Goal: Task Accomplishment & Management: Manage account settings

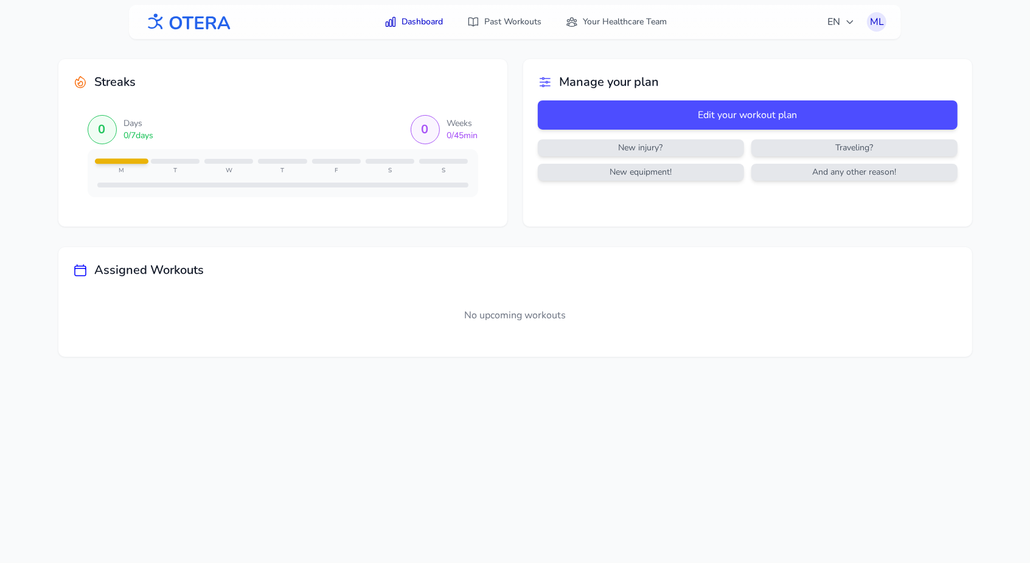
click at [79, 270] on icon at bounding box center [80, 270] width 15 height 15
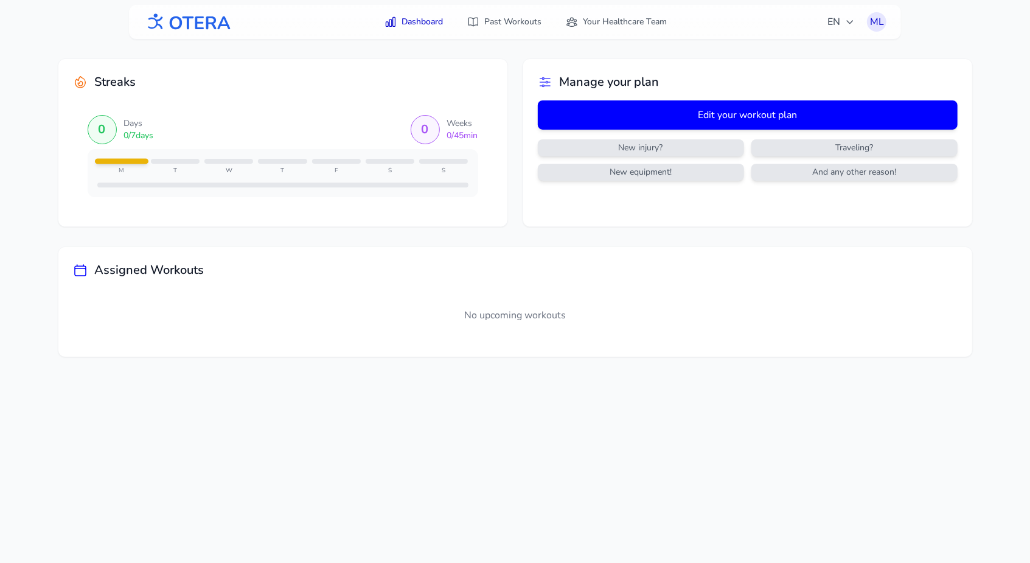
click at [628, 107] on button "Edit your workout plan" at bounding box center [748, 114] width 420 height 29
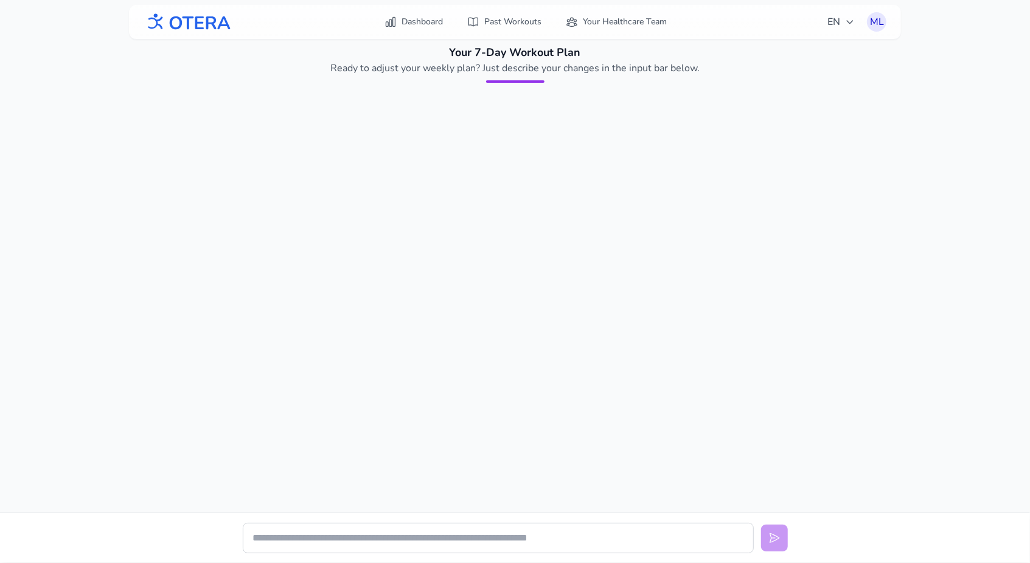
click at [508, 77] on div "Your 7-Day Workout Plan Ready to adjust your weekly plan? Just describe your ch…" at bounding box center [515, 63] width 545 height 39
click at [503, 108] on div at bounding box center [515, 117] width 545 height 49
click at [531, 67] on p "Ready to adjust your weekly plan? Just describe your changes in the input bar b…" at bounding box center [515, 68] width 409 height 15
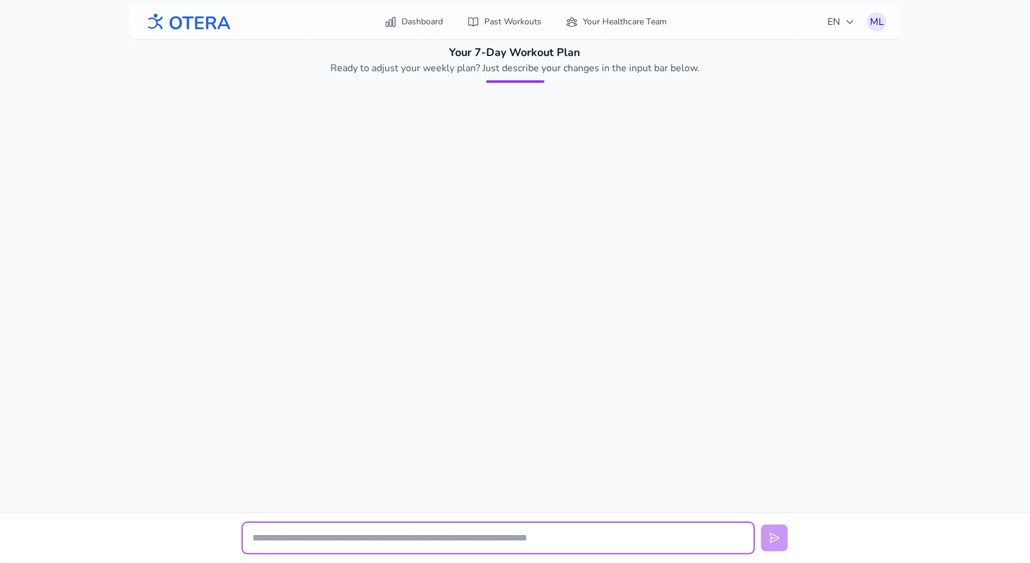
click at [335, 534] on input "text" at bounding box center [498, 538] width 511 height 30
type input "*"
click at [250, 536] on input "**********" at bounding box center [498, 538] width 511 height 30
click at [433, 538] on input "**********" at bounding box center [498, 538] width 511 height 30
type input "**********"
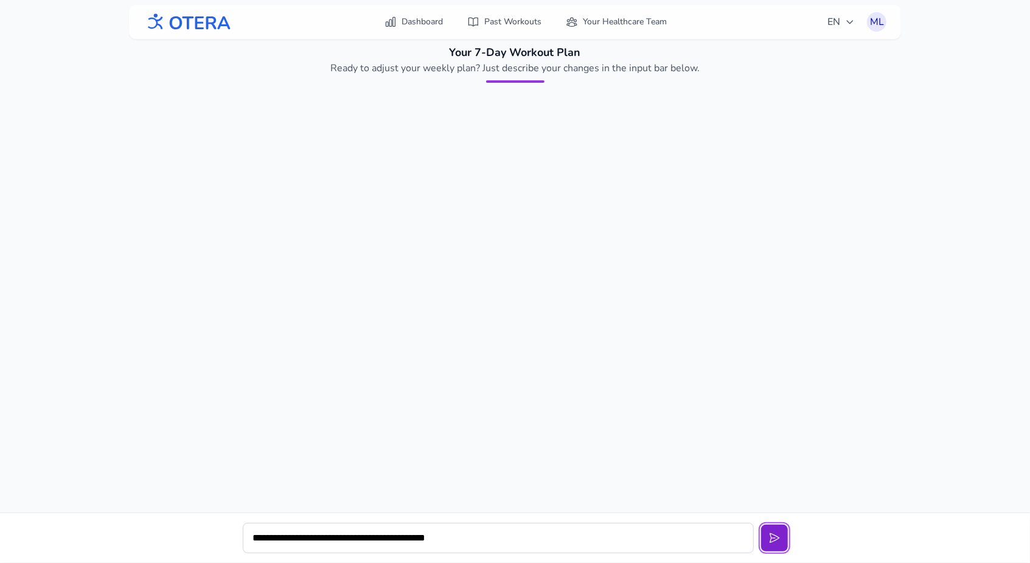
click at [778, 534] on icon at bounding box center [775, 538] width 12 height 12
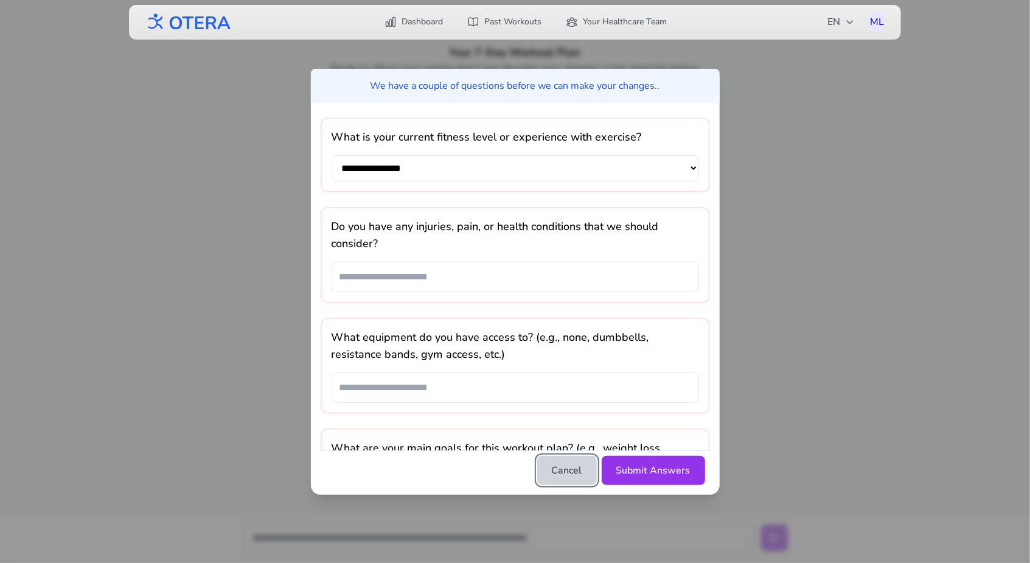
click at [572, 474] on button "Cancel" at bounding box center [567, 470] width 60 height 29
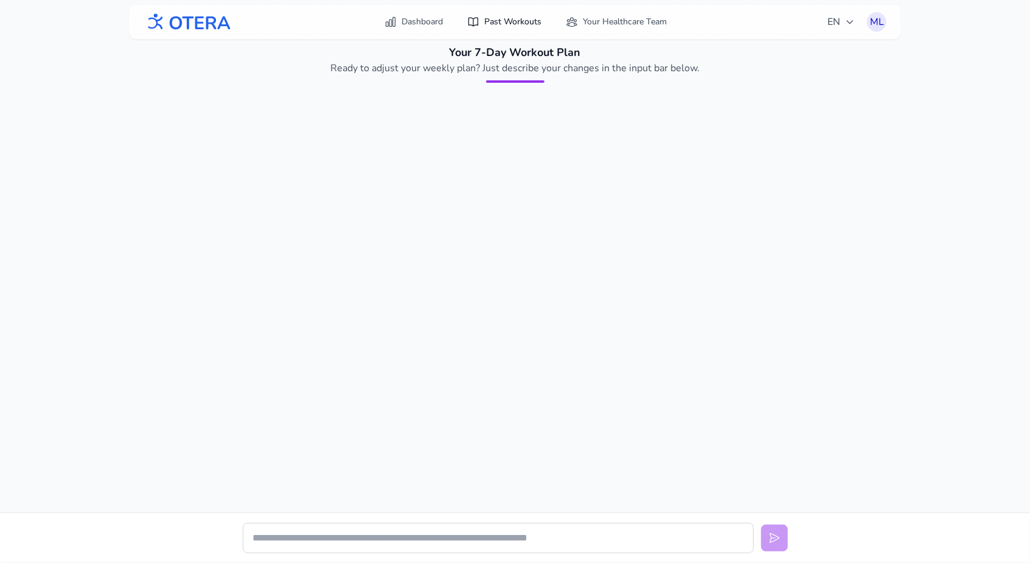
click at [499, 23] on link "Past Workouts" at bounding box center [504, 22] width 89 height 22
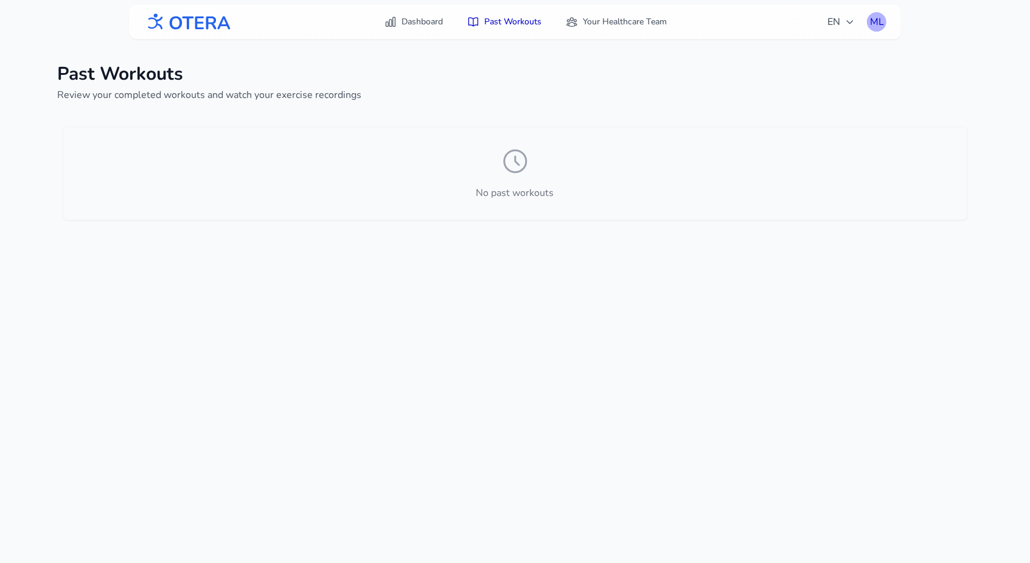
click at [881, 19] on div "ML" at bounding box center [876, 21] width 19 height 19
click at [779, 48] on link "Profile" at bounding box center [818, 50] width 136 height 22
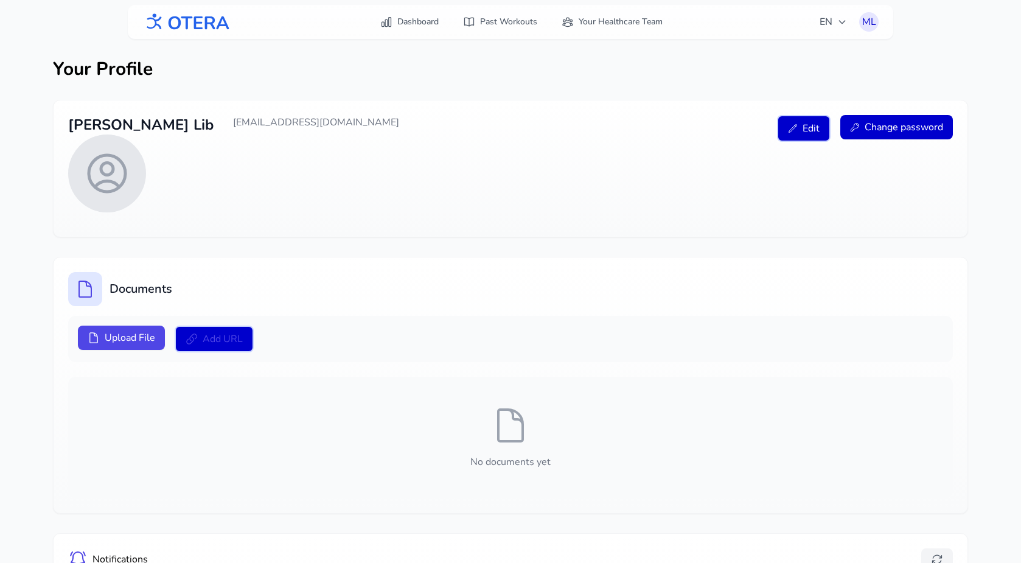
click at [779, 48] on div "Your Profile [PERSON_NAME] [PERSON_NAME][EMAIL_ADDRESS][DOMAIN_NAME] Edit Chang…" at bounding box center [510, 464] width 935 height 851
click at [127, 337] on span "Upload File" at bounding box center [130, 337] width 51 height 15
click at [0, 0] on input "Upload File" at bounding box center [0, 0] width 0 height 0
click at [411, 26] on link "Dashboard" at bounding box center [409, 22] width 73 height 22
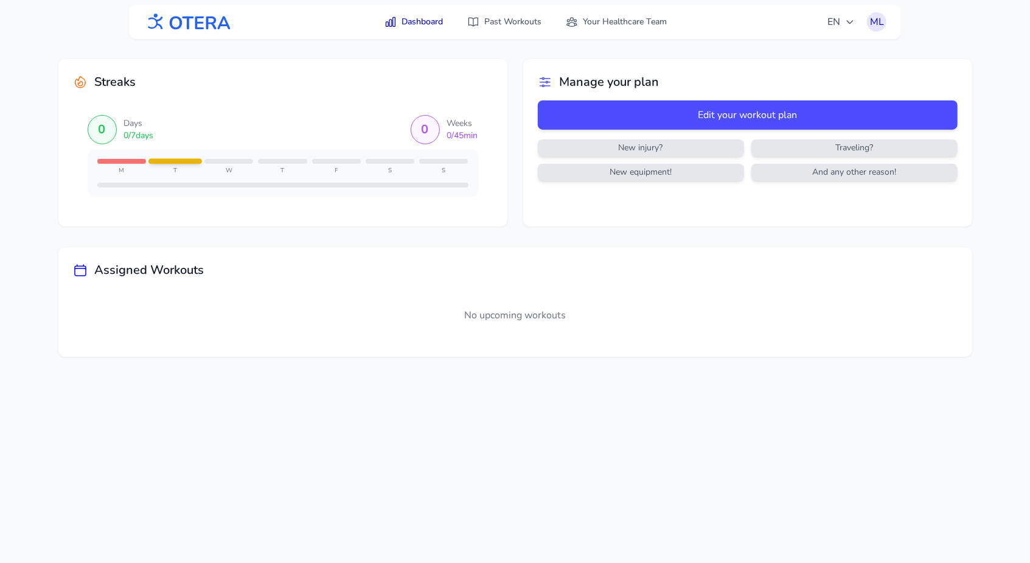
click at [172, 162] on div at bounding box center [176, 161] width 54 height 5
click at [83, 272] on icon at bounding box center [80, 270] width 15 height 15
